Goal: Navigation & Orientation: Understand site structure

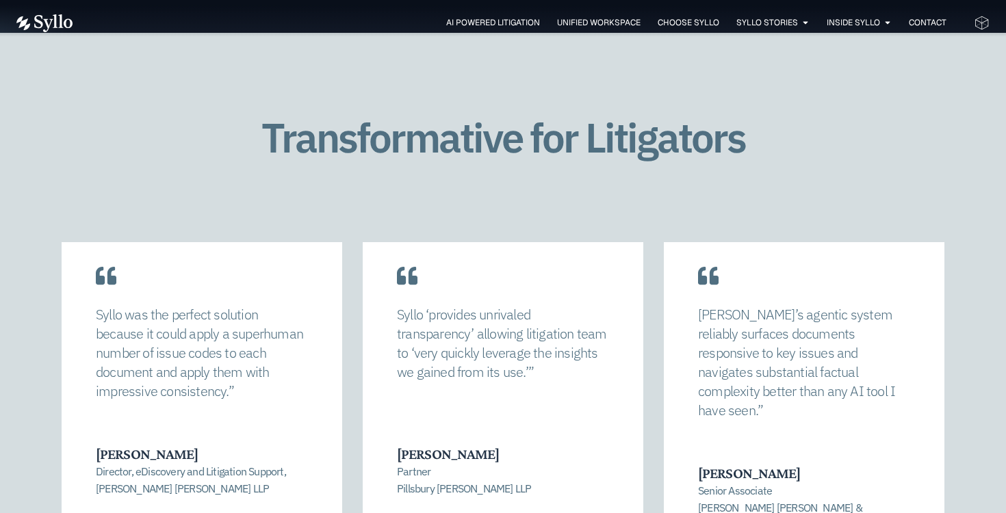
scroll to position [2675, 0]
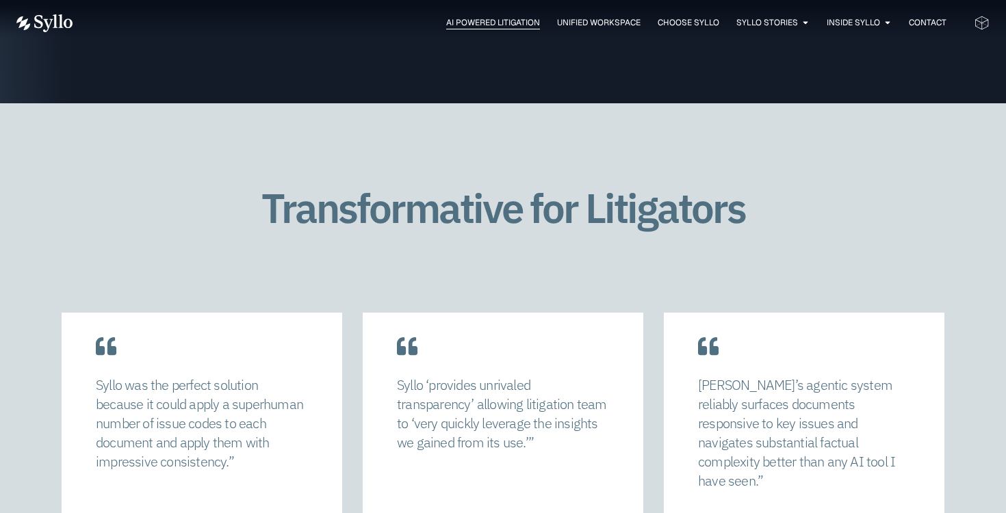
click at [478, 19] on span "AI Powered Litigation" at bounding box center [493, 22] width 94 height 12
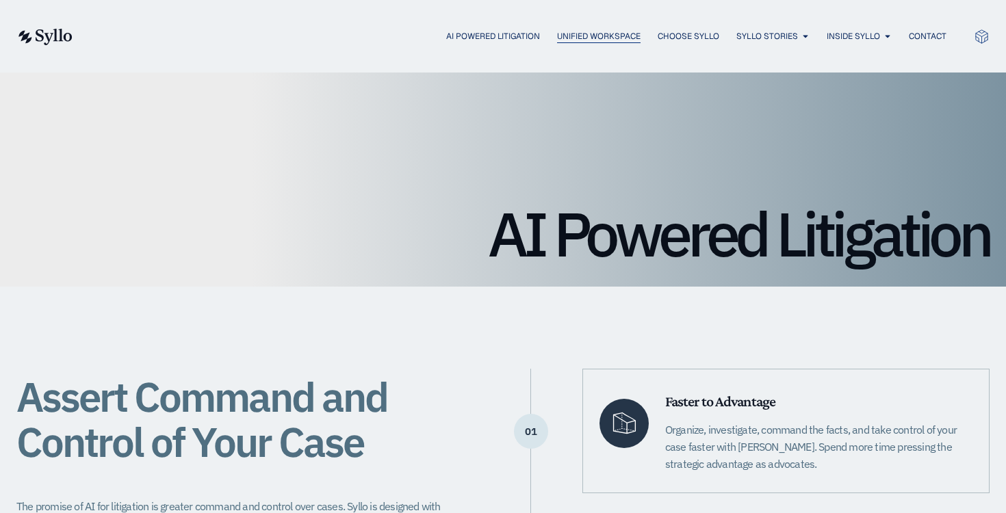
click at [589, 36] on span "Unified Workspace" at bounding box center [598, 36] width 83 height 12
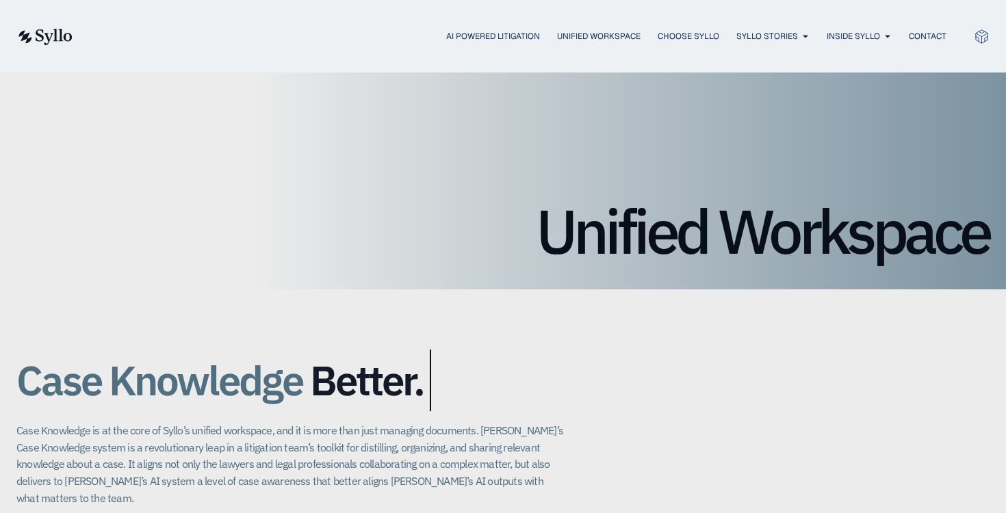
scroll to position [11, 0]
